Goal: Check status: Check status

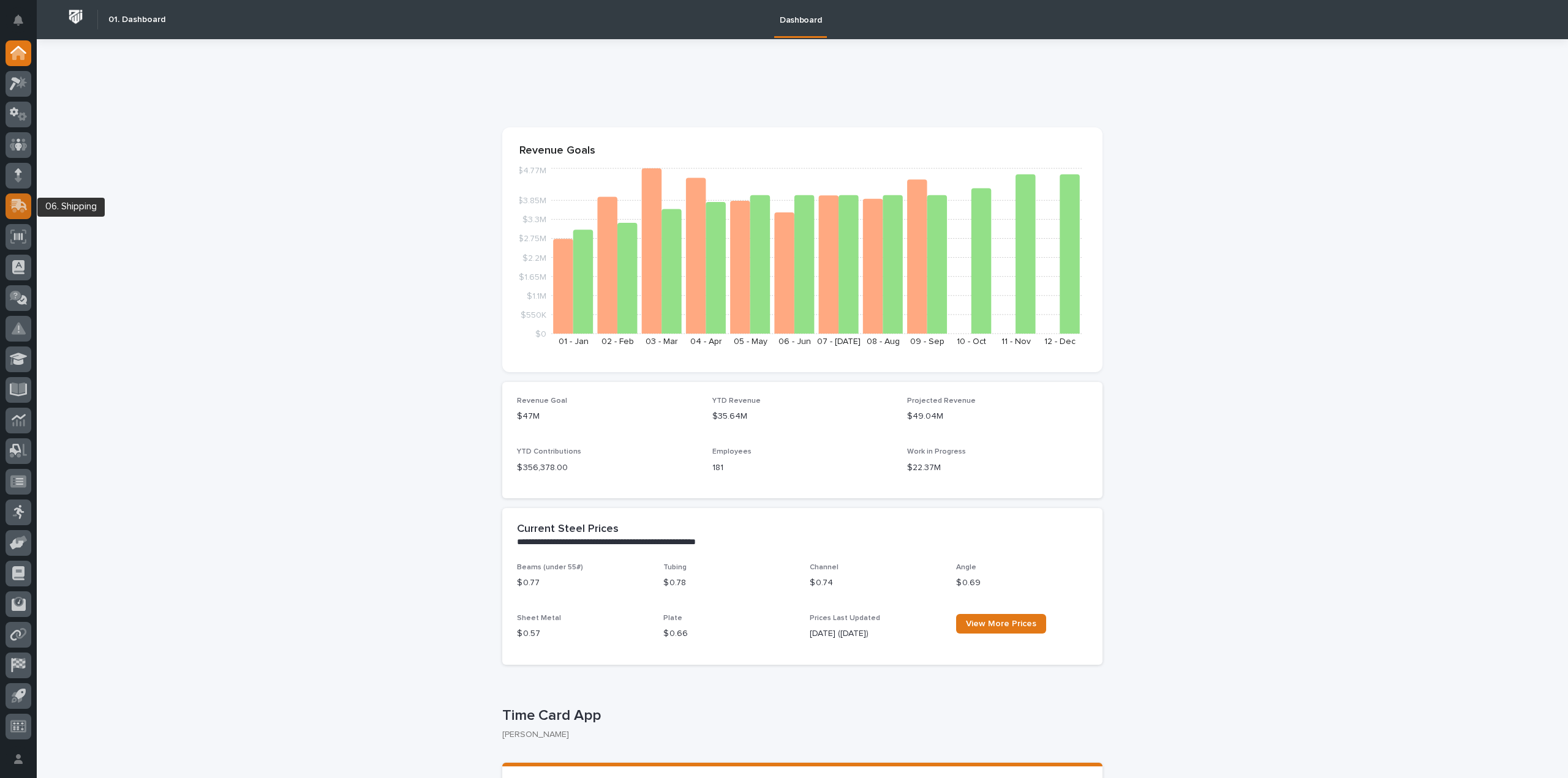
click at [15, 205] on icon at bounding box center [17, 207] width 15 height 11
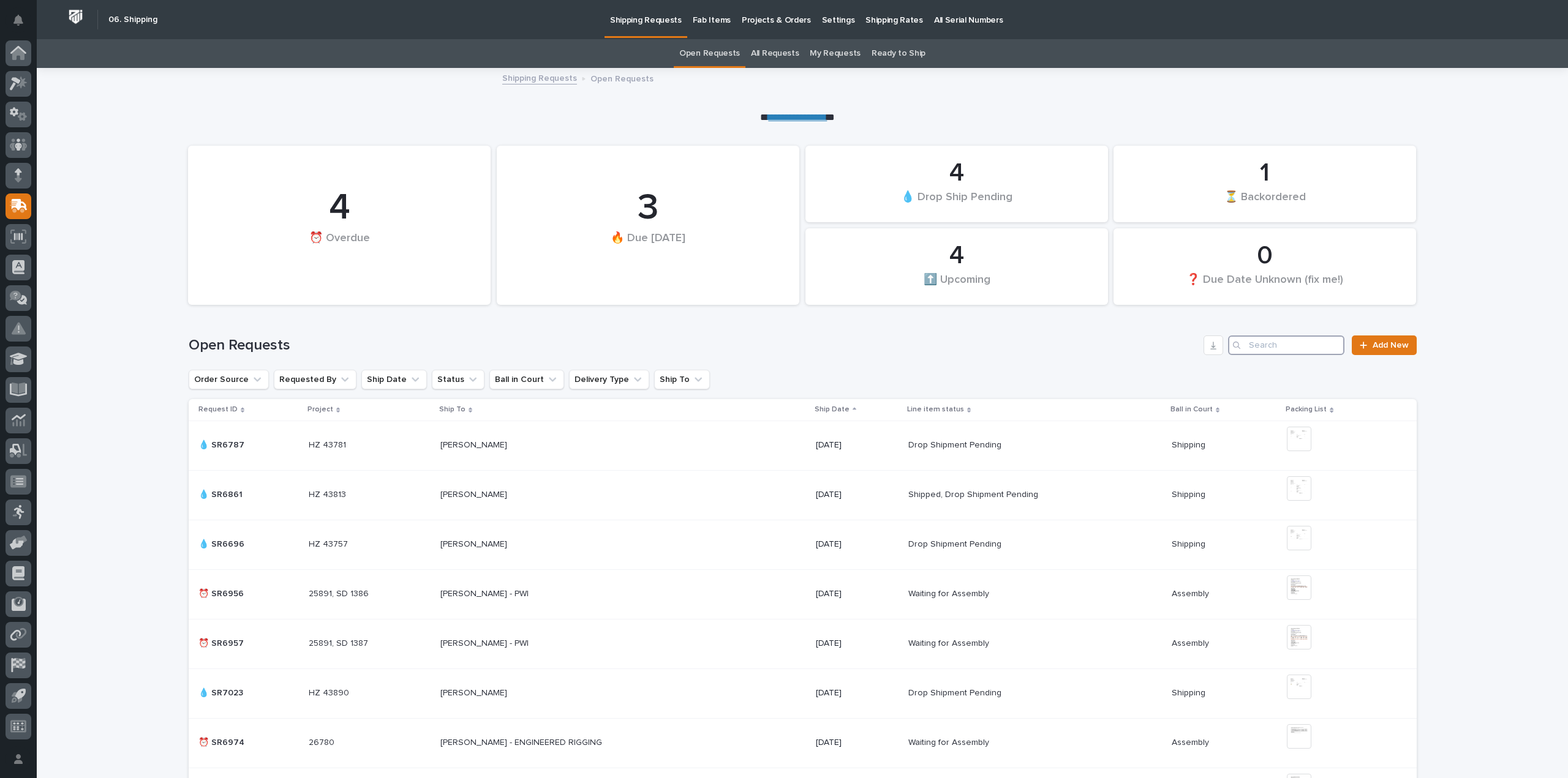
click at [1260, 346] on input "Search" at bounding box center [1286, 346] width 116 height 19
type input "sr7019"
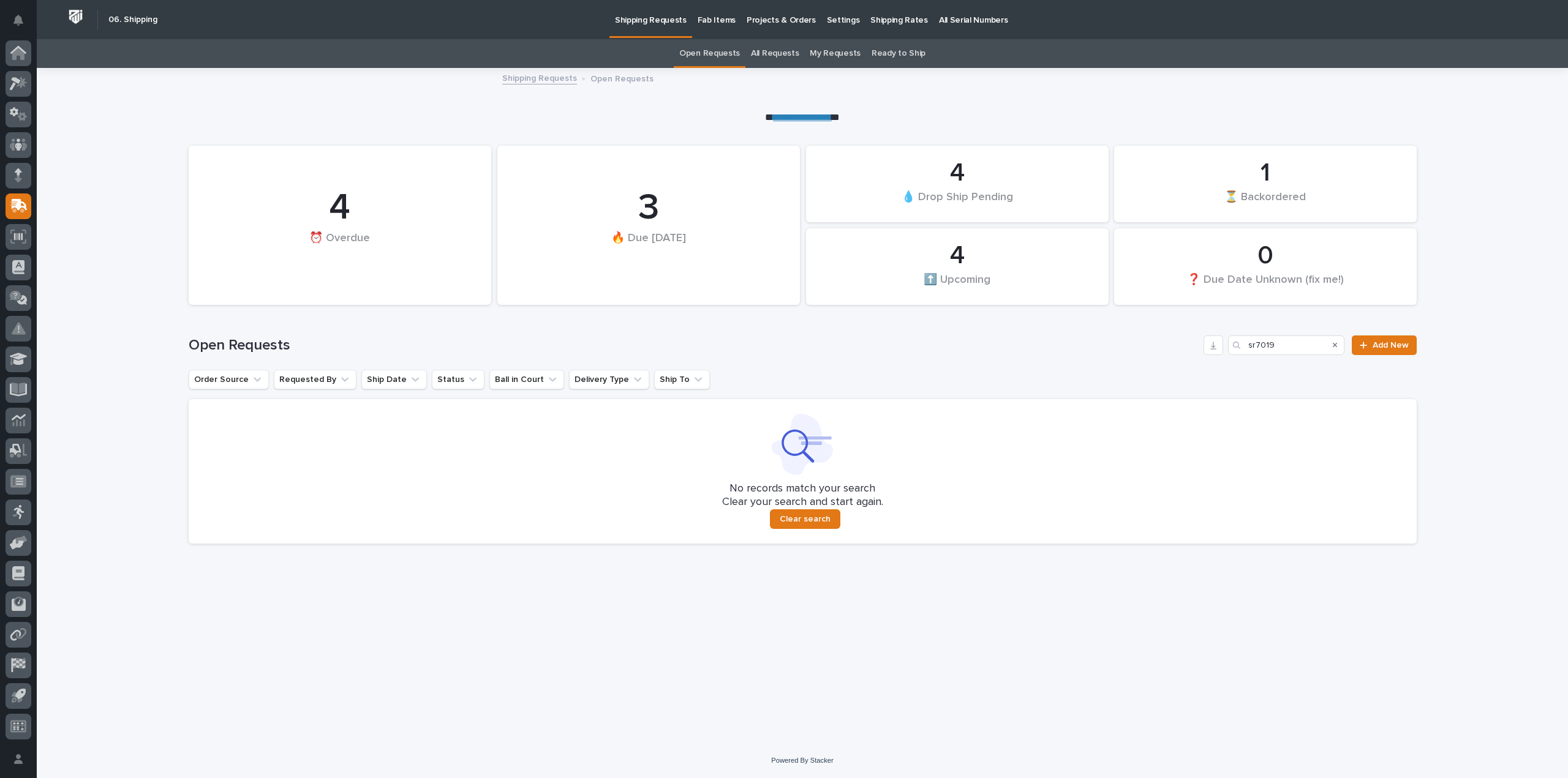
click at [761, 51] on link "All Requests" at bounding box center [774, 53] width 48 height 28
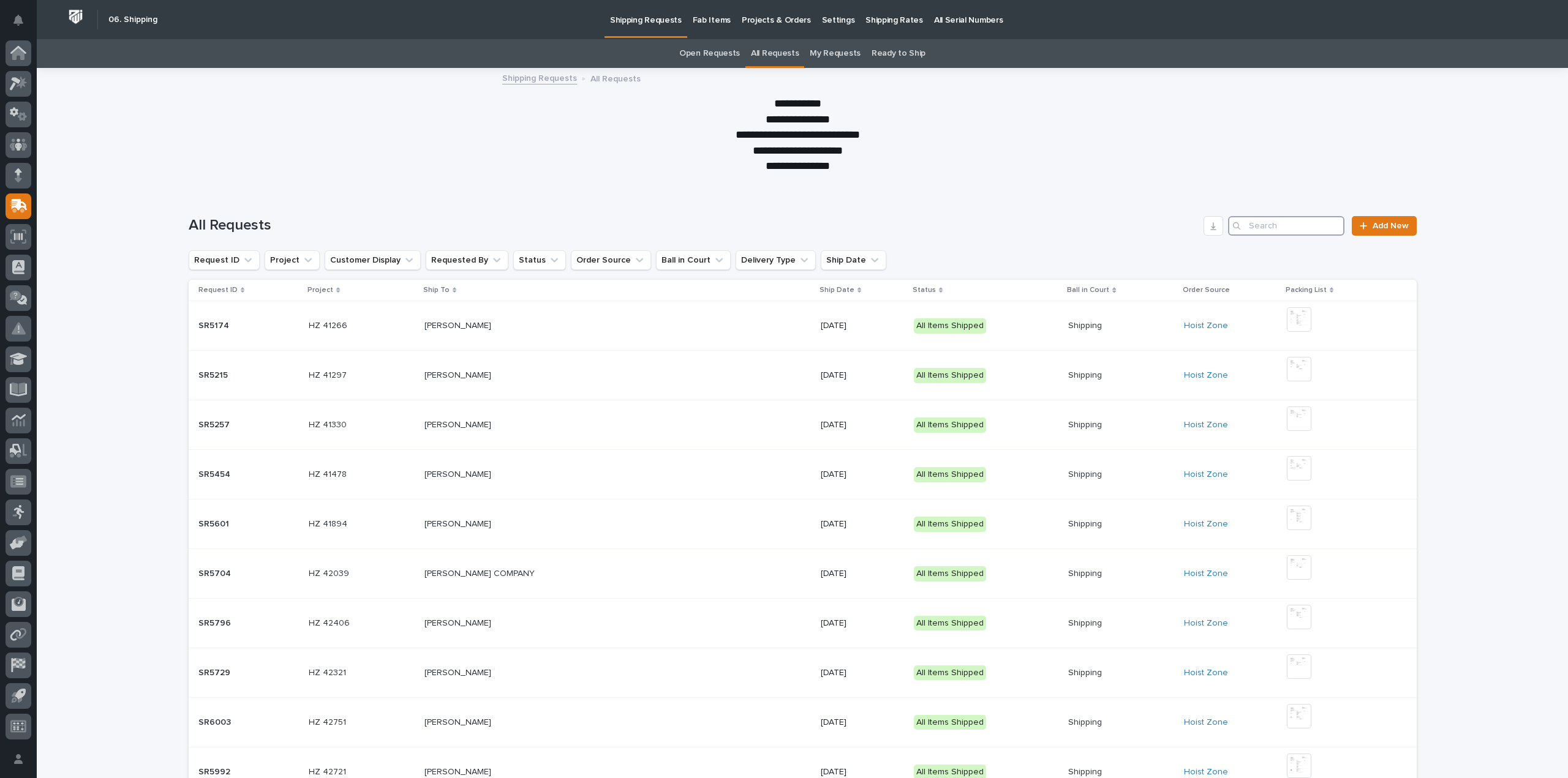
click at [1272, 227] on input "Search" at bounding box center [1286, 226] width 116 height 19
type input "sr7019"
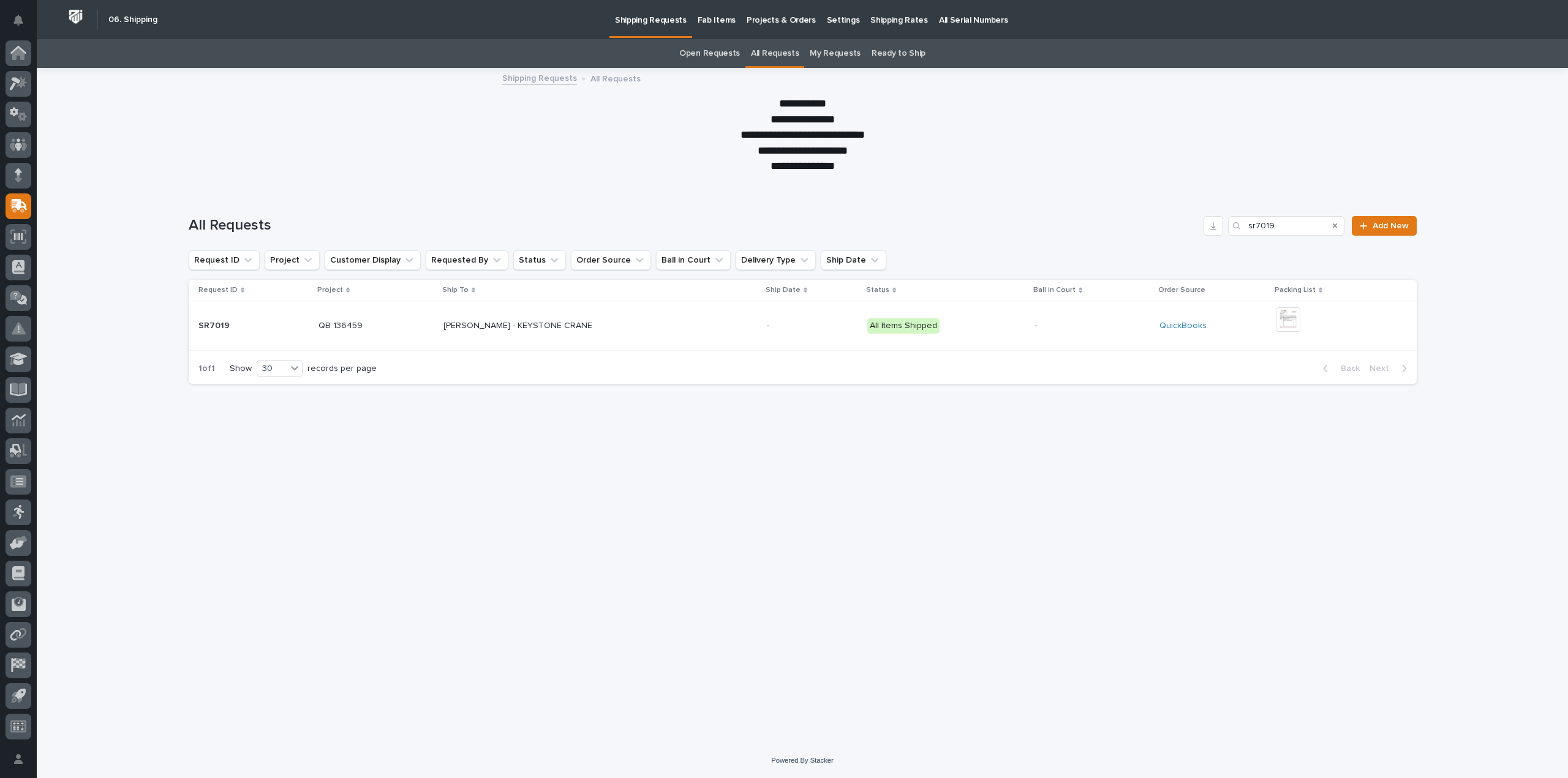
click at [819, 333] on div "-" at bounding box center [812, 325] width 91 height 20
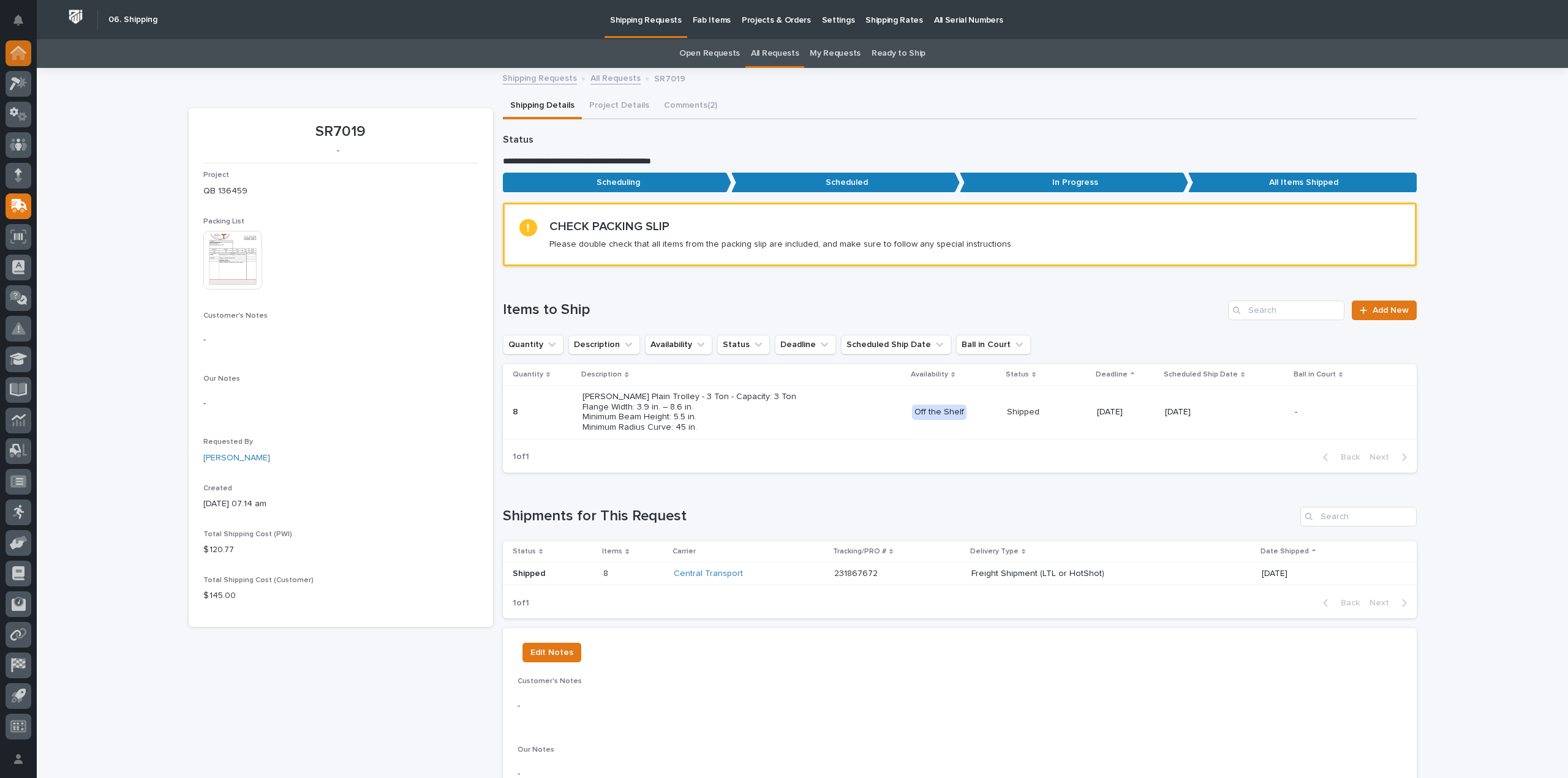
click at [26, 51] on icon at bounding box center [19, 53] width 16 height 14
